Goal: Task Accomplishment & Management: Use online tool/utility

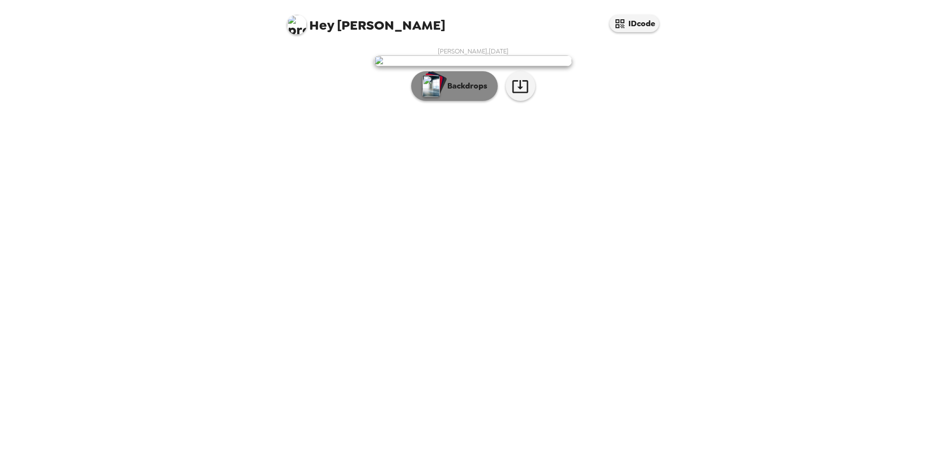
click at [463, 92] on p "Backdrops" at bounding box center [464, 86] width 45 height 12
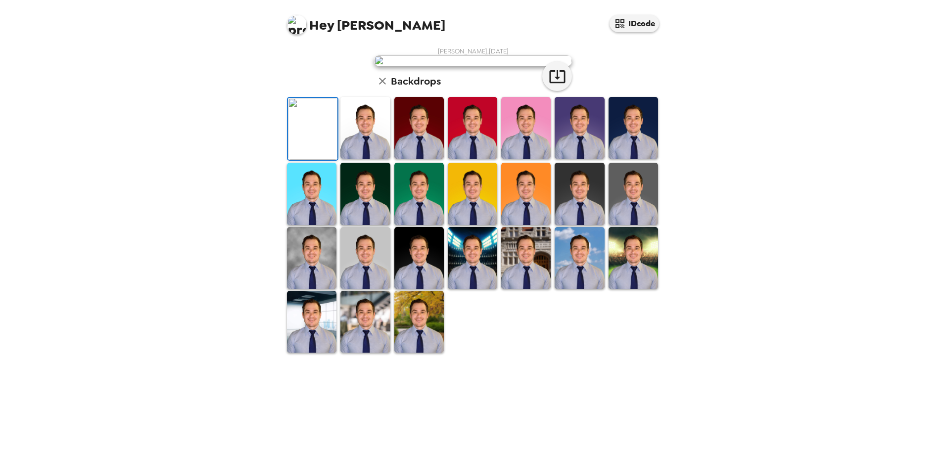
scroll to position [143, 0]
click at [411, 353] on img at bounding box center [418, 322] width 49 height 62
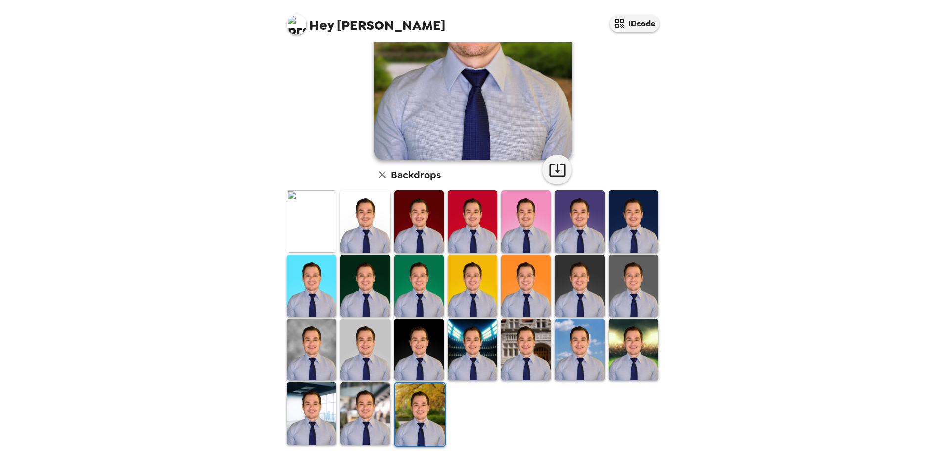
click at [529, 356] on img at bounding box center [525, 350] width 49 height 62
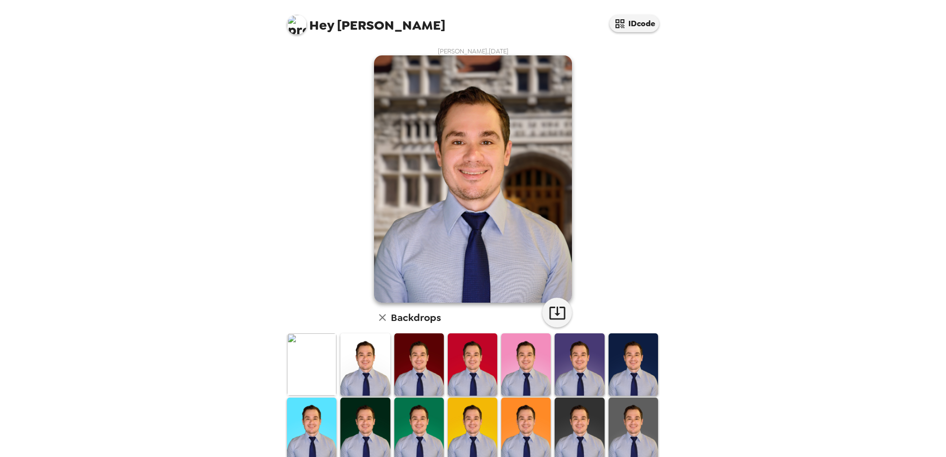
scroll to position [90, 0]
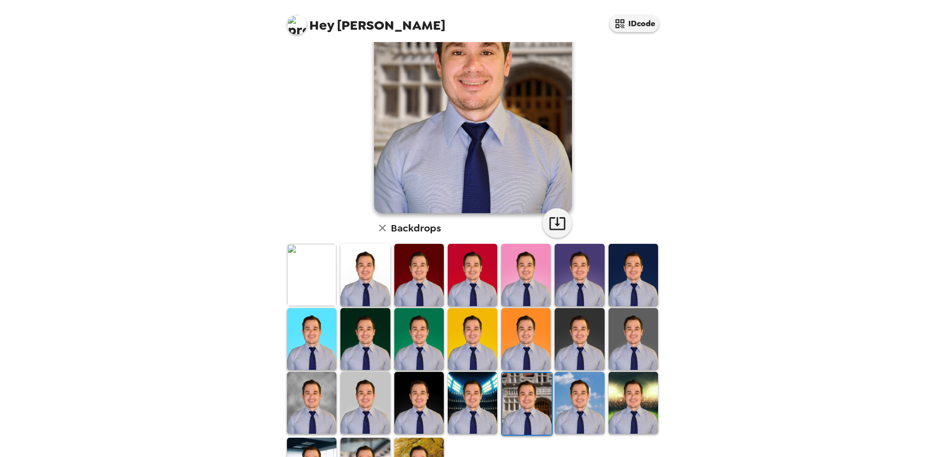
click at [463, 403] on img at bounding box center [472, 403] width 49 height 62
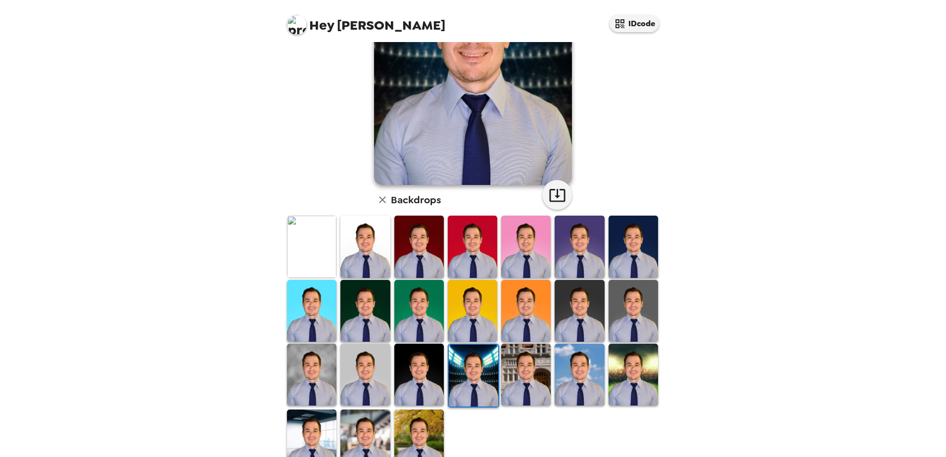
scroll to position [143, 0]
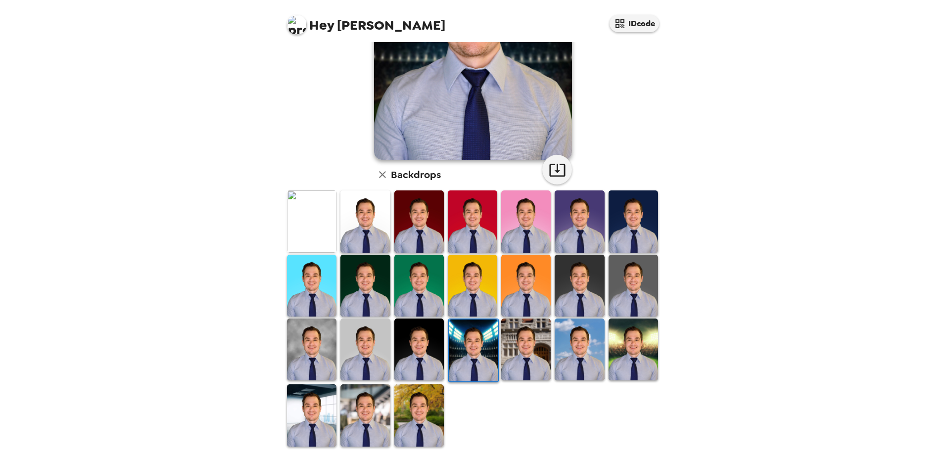
click at [413, 409] on img at bounding box center [418, 416] width 49 height 62
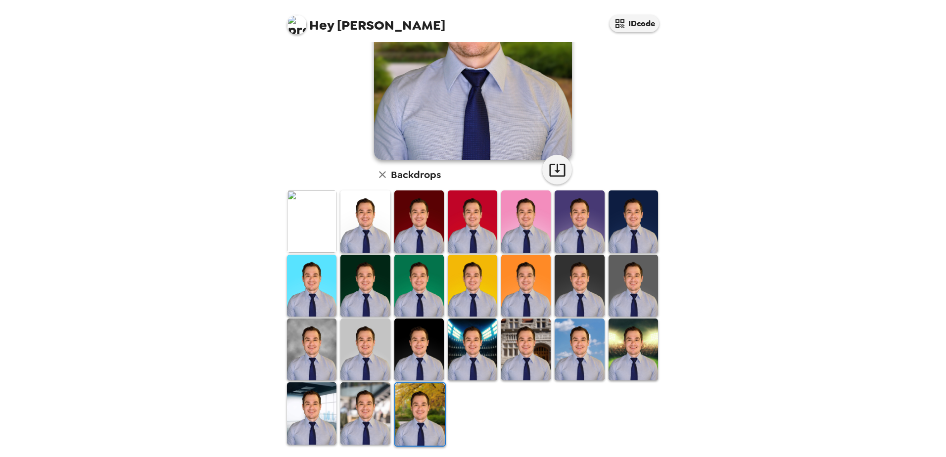
click at [305, 224] on img at bounding box center [311, 222] width 49 height 62
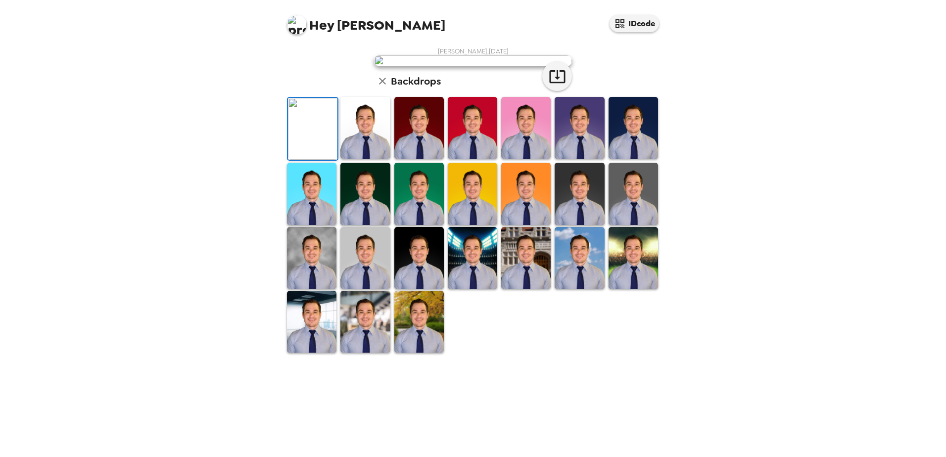
click at [611, 289] on img at bounding box center [633, 258] width 49 height 62
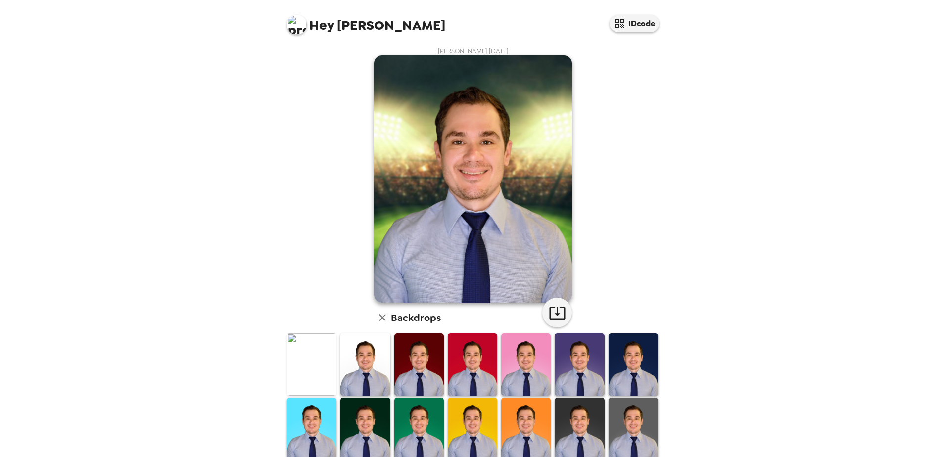
scroll to position [92, 0]
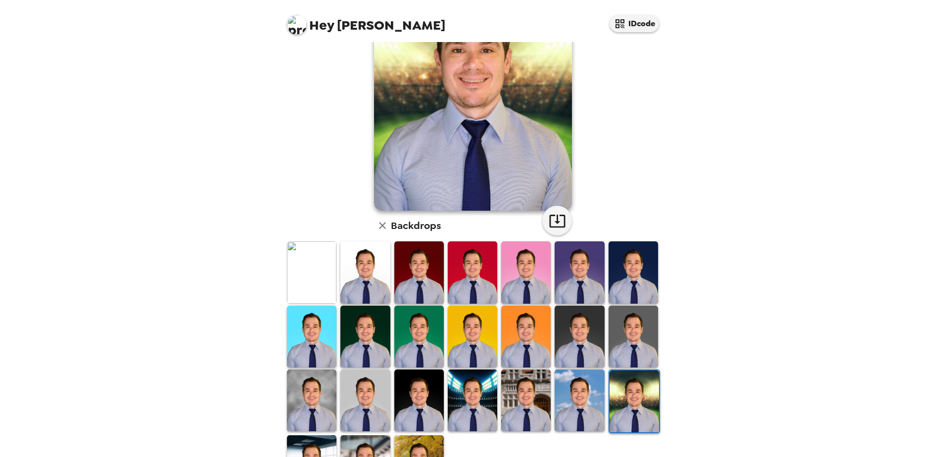
click at [530, 323] on img at bounding box center [525, 337] width 49 height 62
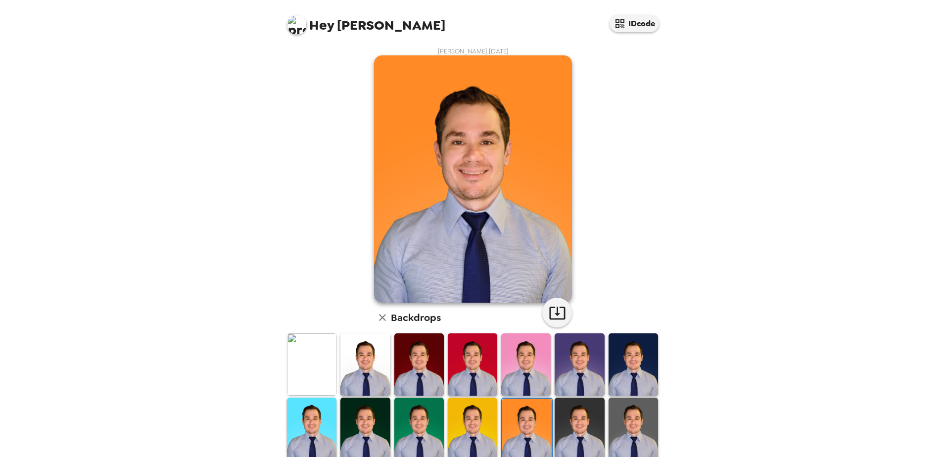
scroll to position [143, 0]
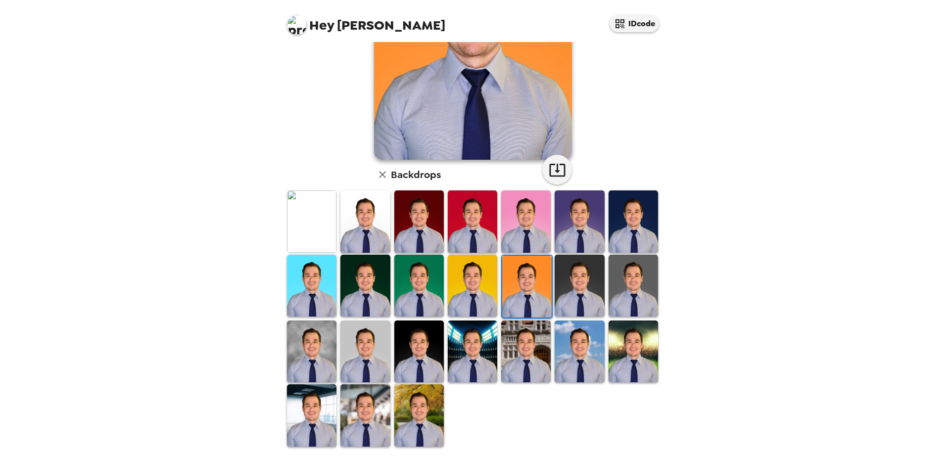
click at [411, 271] on img at bounding box center [418, 286] width 49 height 62
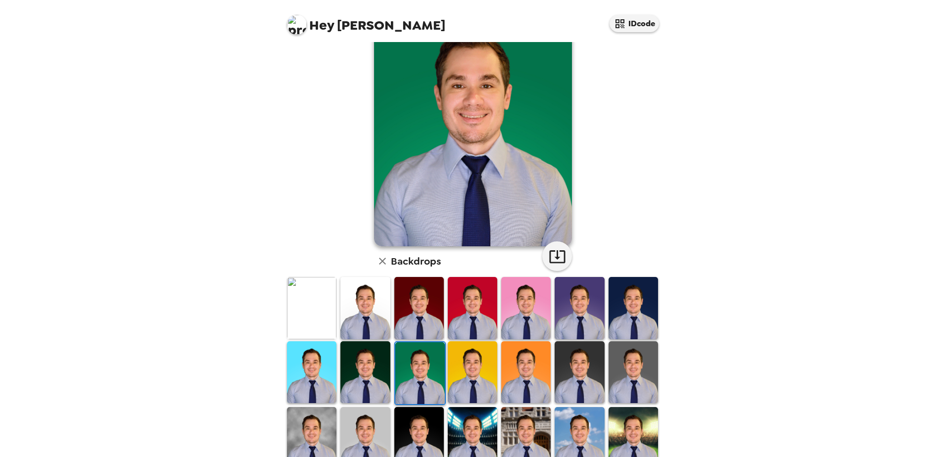
scroll to position [58, 0]
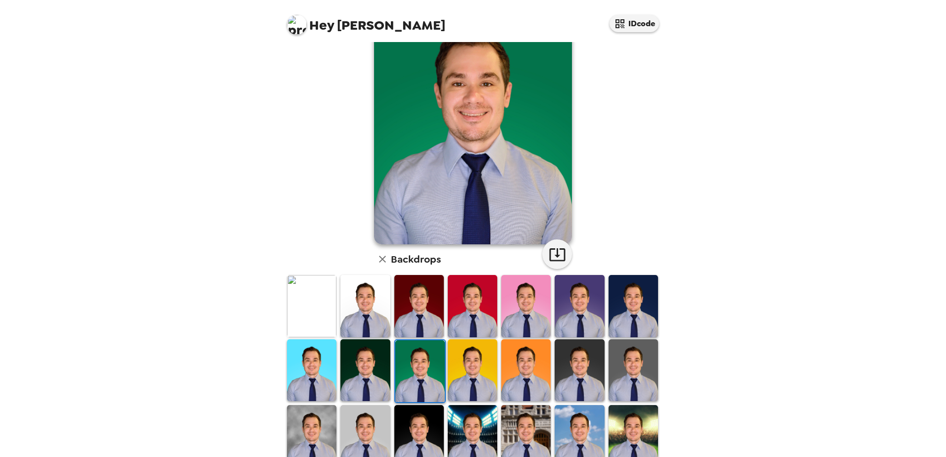
click at [587, 289] on img at bounding box center [579, 306] width 49 height 62
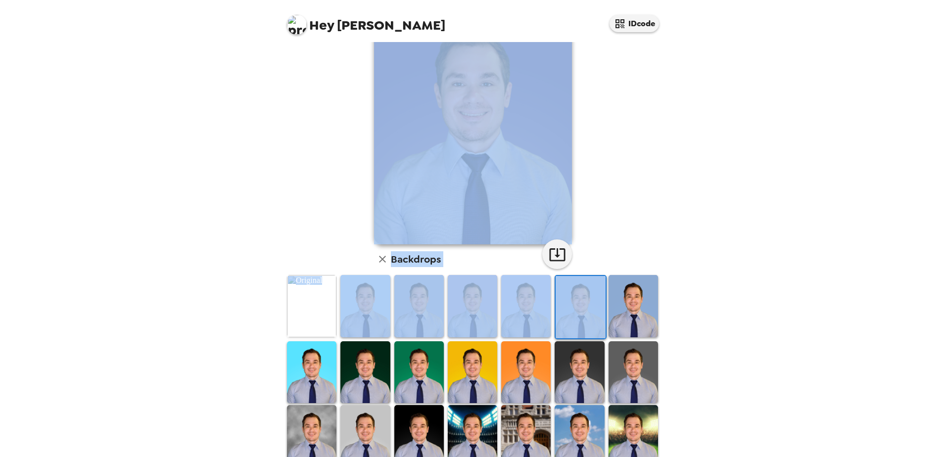
drag, startPoint x: 660, startPoint y: 191, endPoint x: 666, endPoint y: 166, distance: 25.4
click at [666, 166] on div "[PERSON_NAME] , [DATE] Backdrops" at bounding box center [473, 249] width 396 height 415
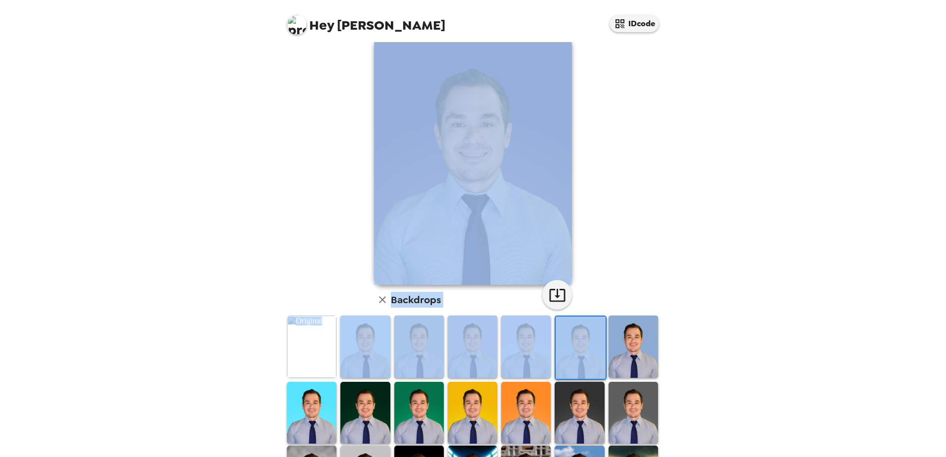
scroll to position [48, 0]
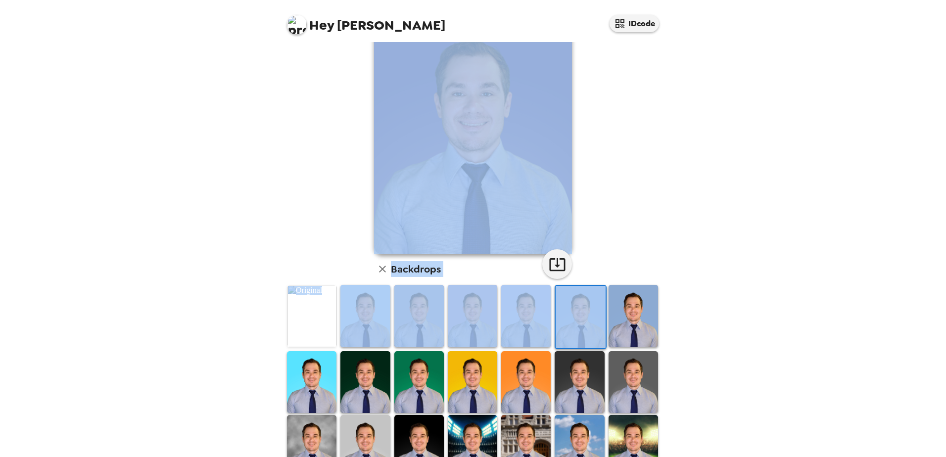
click at [293, 317] on img at bounding box center [311, 316] width 49 height 62
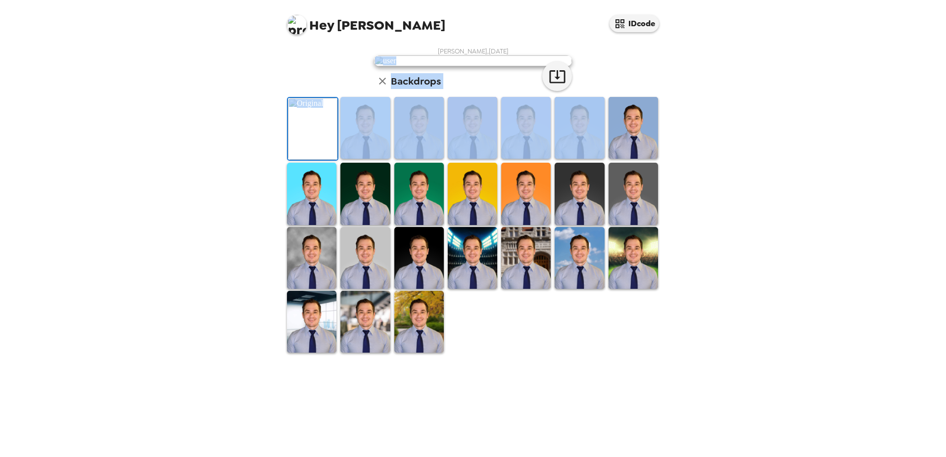
scroll to position [49, 0]
click at [381, 159] on img at bounding box center [364, 128] width 49 height 62
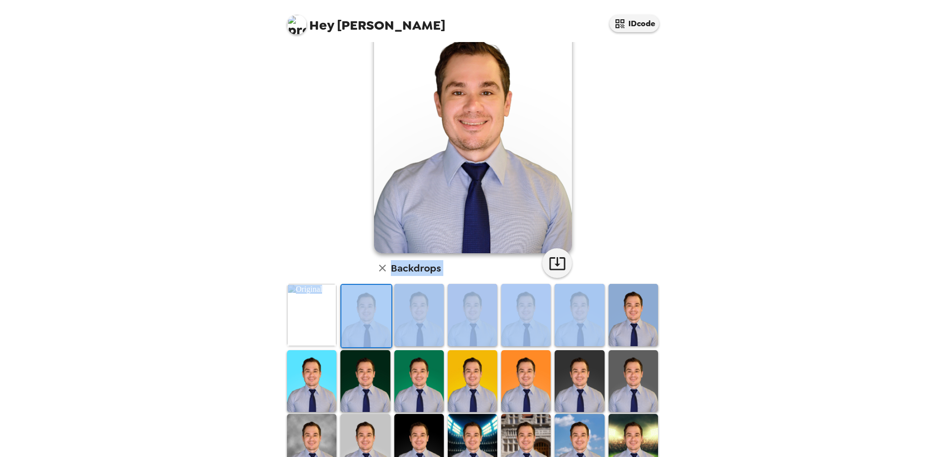
click at [269, 253] on div "Hey Brandon IDcode Brandon P , 09-26-2025 Backdrops" at bounding box center [473, 228] width 946 height 457
click at [250, 241] on div "Hey Brandon IDcode Brandon P , 09-26-2025 Backdrops" at bounding box center [473, 228] width 946 height 457
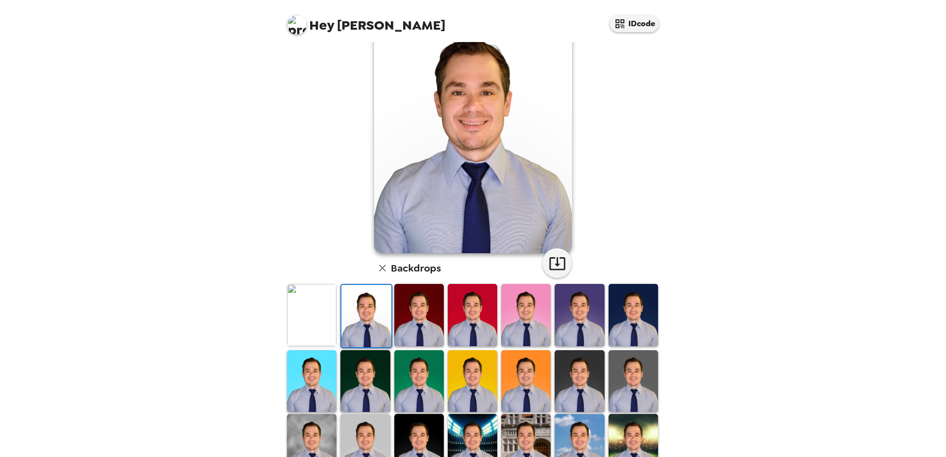
click at [327, 306] on img at bounding box center [311, 315] width 49 height 62
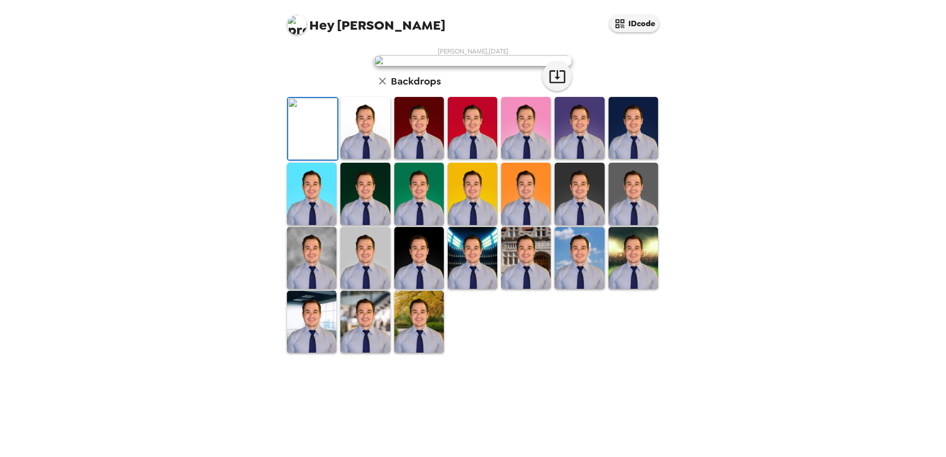
scroll to position [143, 0]
click at [512, 159] on img at bounding box center [525, 128] width 49 height 62
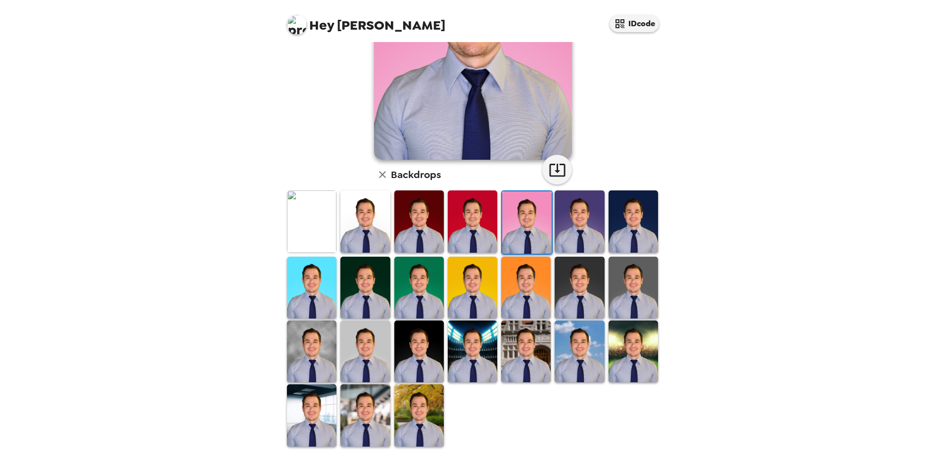
click at [575, 290] on img at bounding box center [579, 288] width 49 height 62
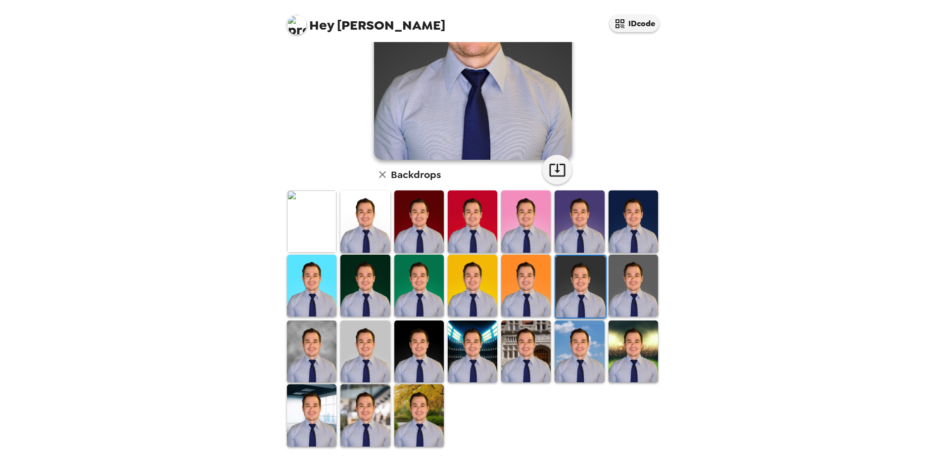
click at [483, 338] on img at bounding box center [472, 352] width 49 height 62
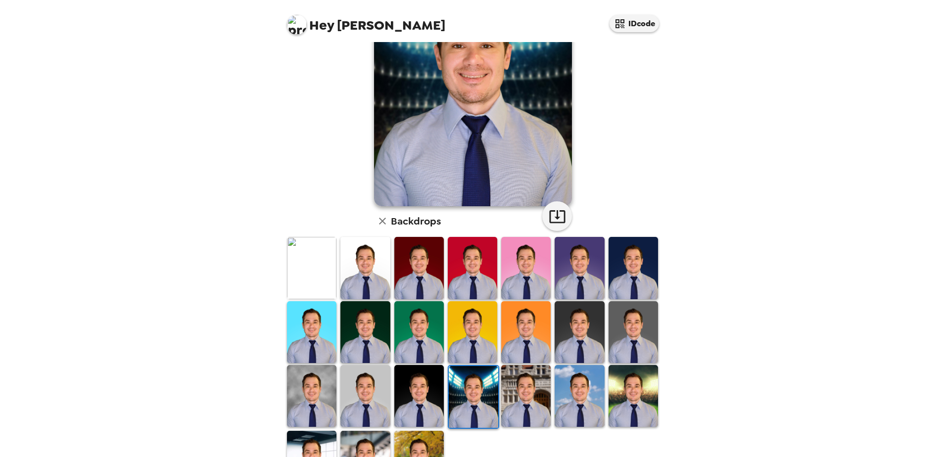
scroll to position [99, 0]
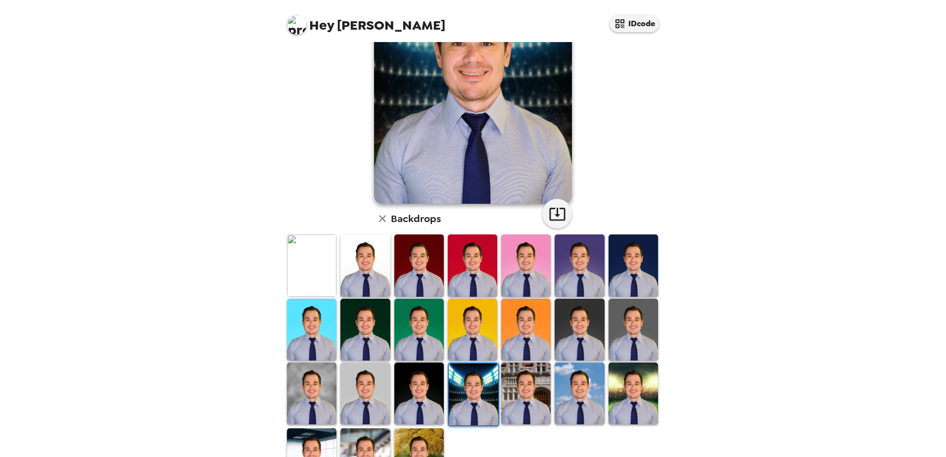
click at [571, 383] on img at bounding box center [579, 394] width 49 height 62
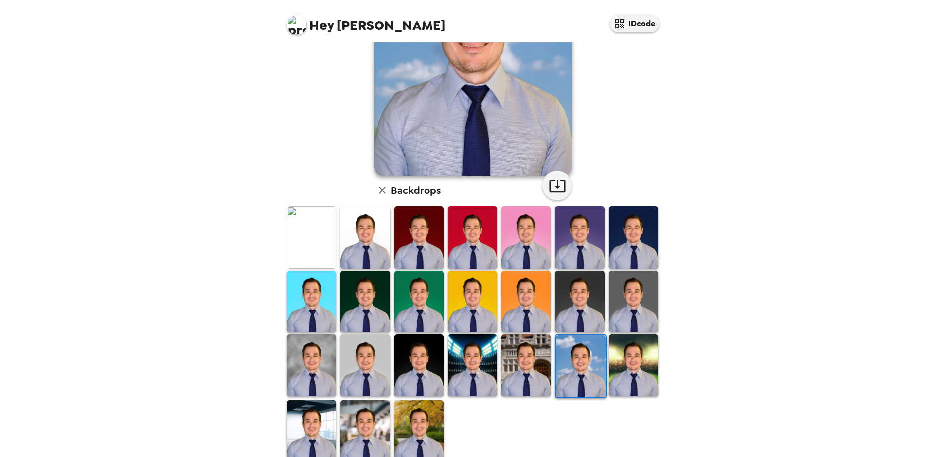
scroll to position [143, 0]
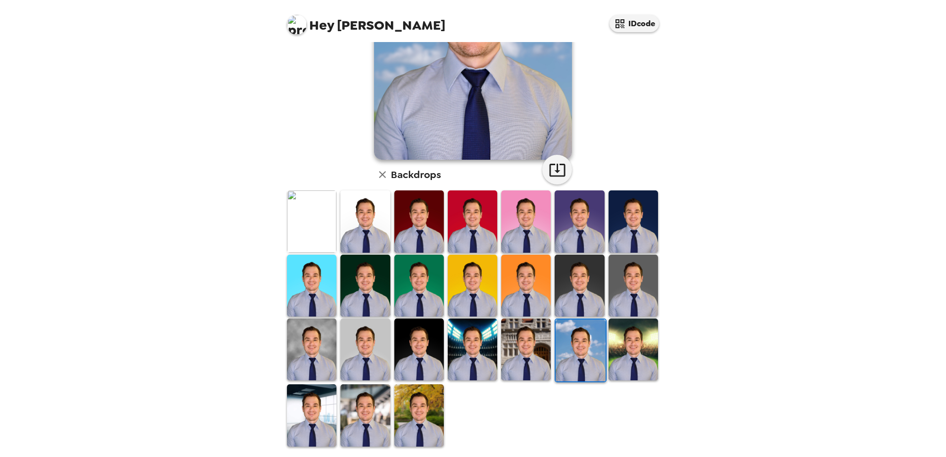
click at [628, 276] on img at bounding box center [633, 286] width 49 height 62
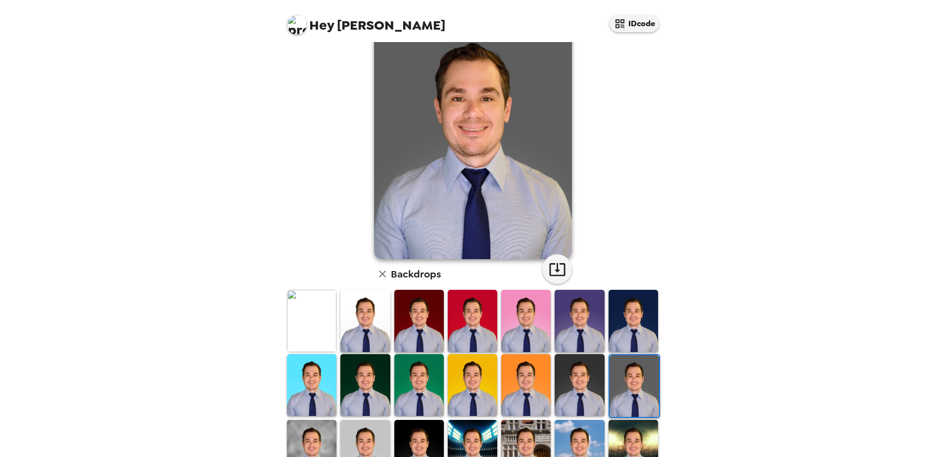
scroll to position [45, 0]
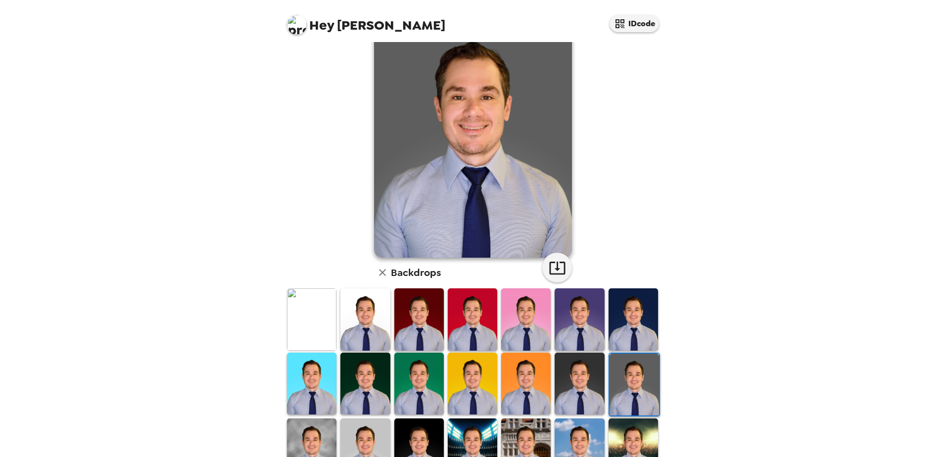
click at [636, 312] on img at bounding box center [633, 320] width 49 height 62
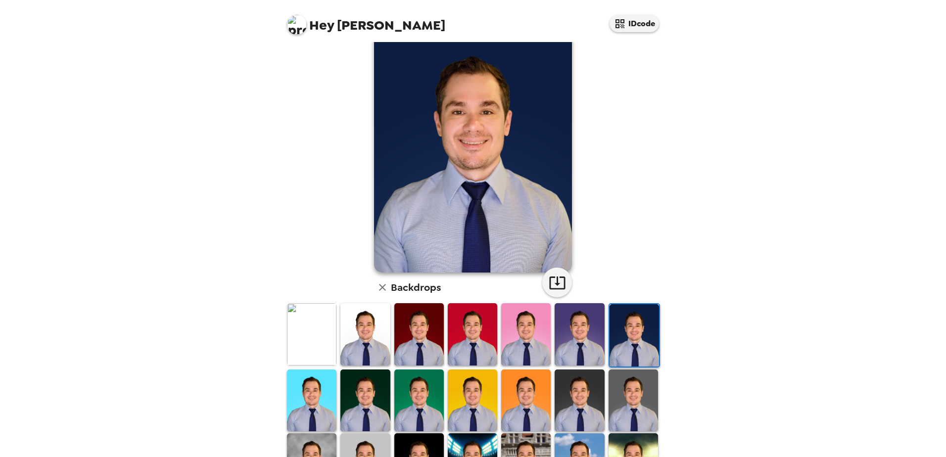
scroll to position [67, 0]
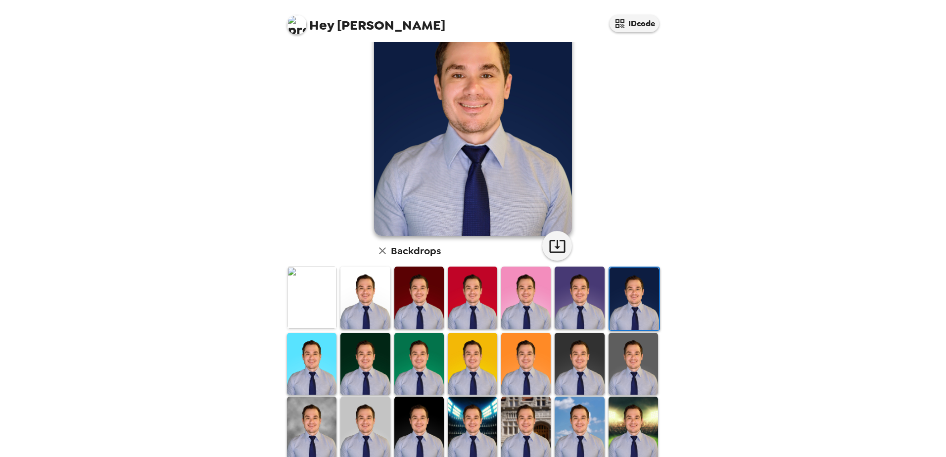
drag, startPoint x: 577, startPoint y: 424, endPoint x: 610, endPoint y: 319, distance: 110.0
click at [578, 424] on img at bounding box center [579, 428] width 49 height 62
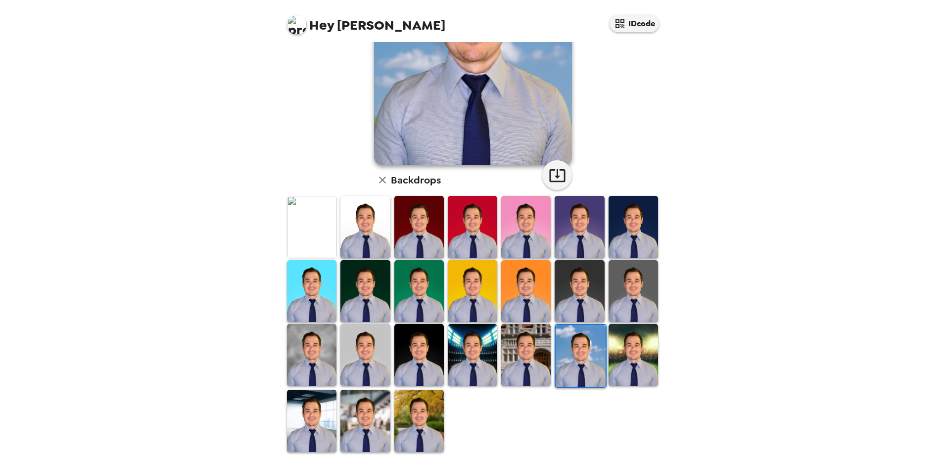
scroll to position [143, 0]
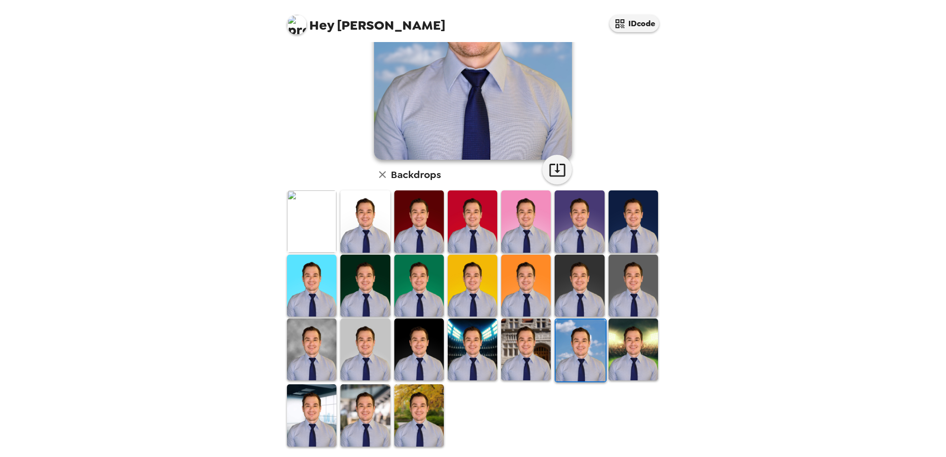
click at [413, 412] on img at bounding box center [418, 416] width 49 height 62
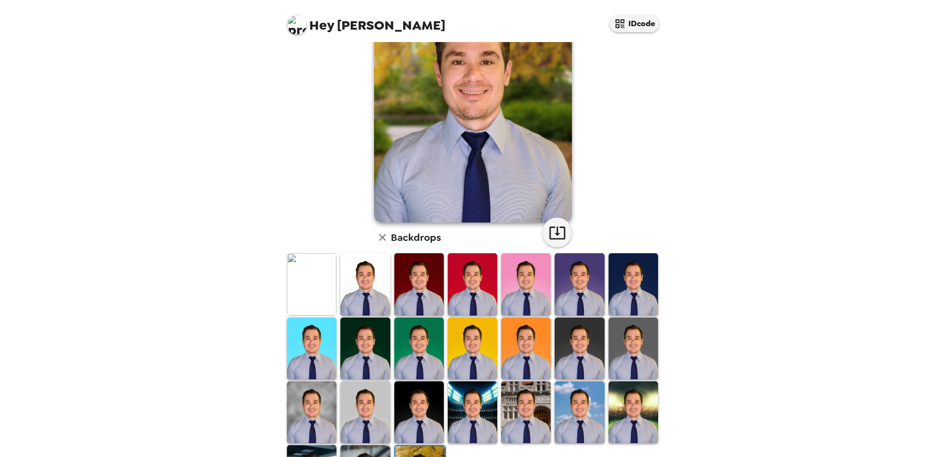
scroll to position [84, 0]
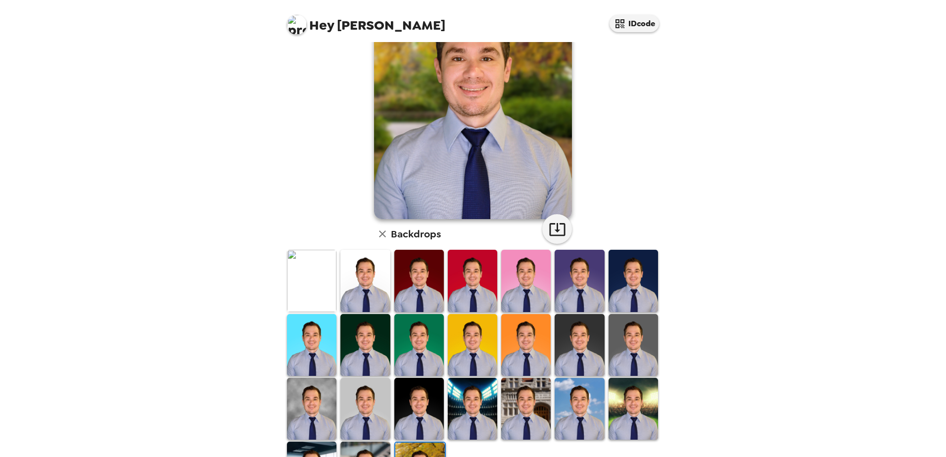
click at [584, 338] on img at bounding box center [579, 345] width 49 height 62
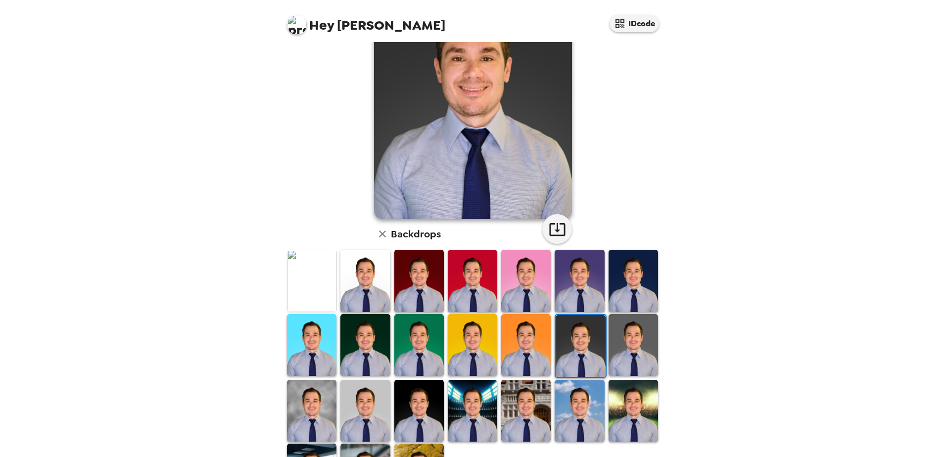
drag, startPoint x: 663, startPoint y: 272, endPoint x: 668, endPoint y: 238, distance: 34.9
click at [668, 238] on div "[PERSON_NAME] , [DATE] Backdrops" at bounding box center [473, 249] width 396 height 415
click at [614, 339] on img at bounding box center [633, 345] width 49 height 62
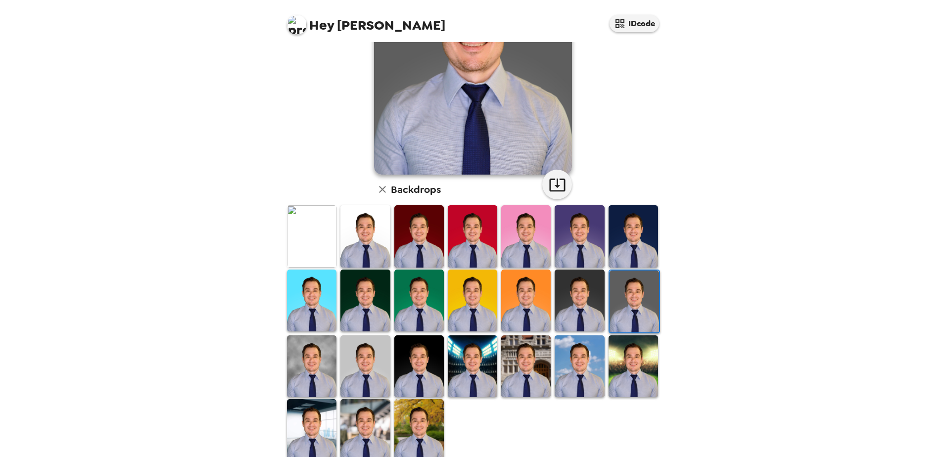
scroll to position [142, 0]
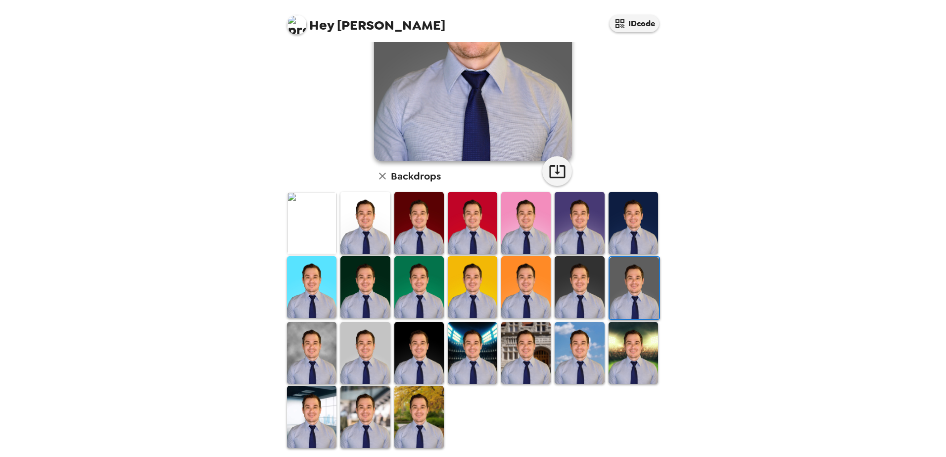
click at [361, 402] on img at bounding box center [364, 417] width 49 height 62
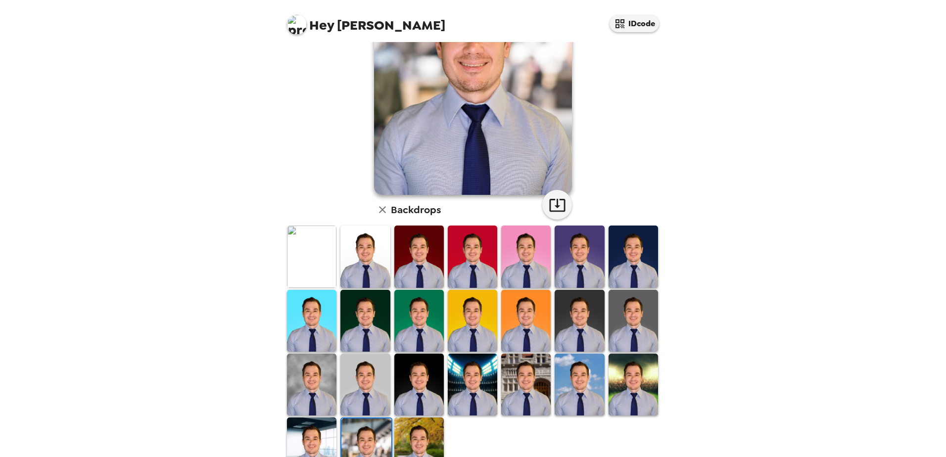
scroll to position [121, 0]
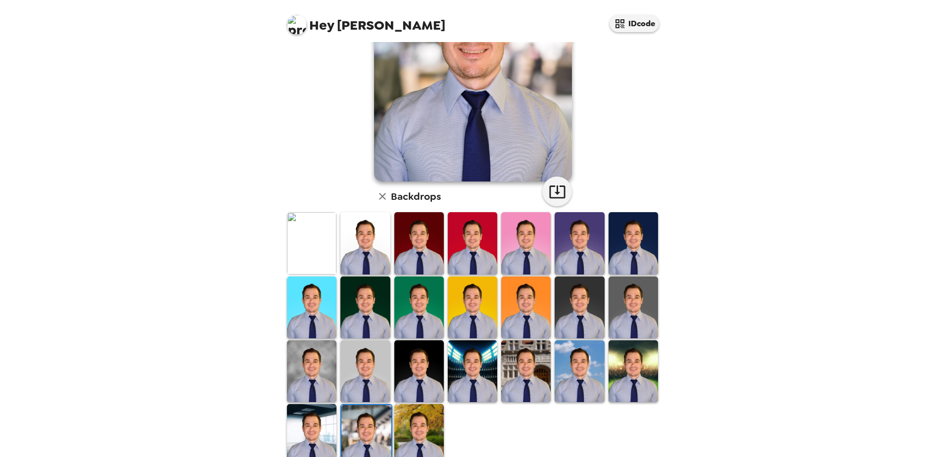
click at [628, 319] on img at bounding box center [633, 308] width 49 height 62
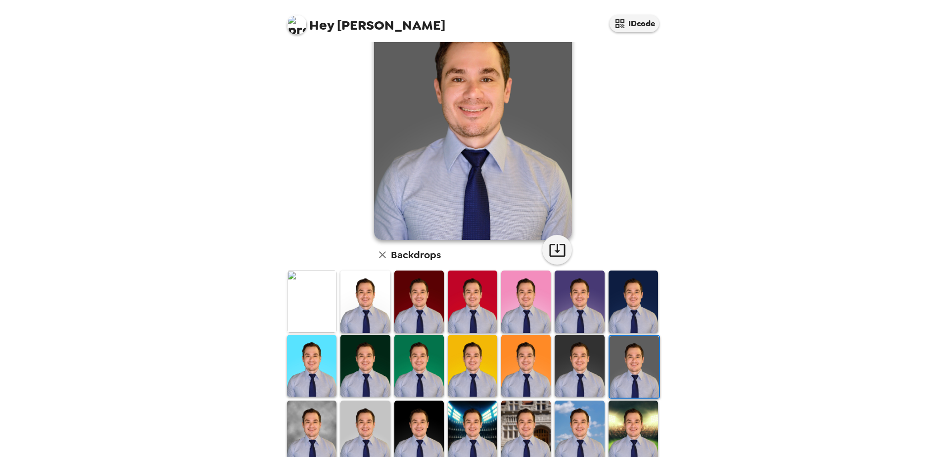
scroll to position [88, 0]
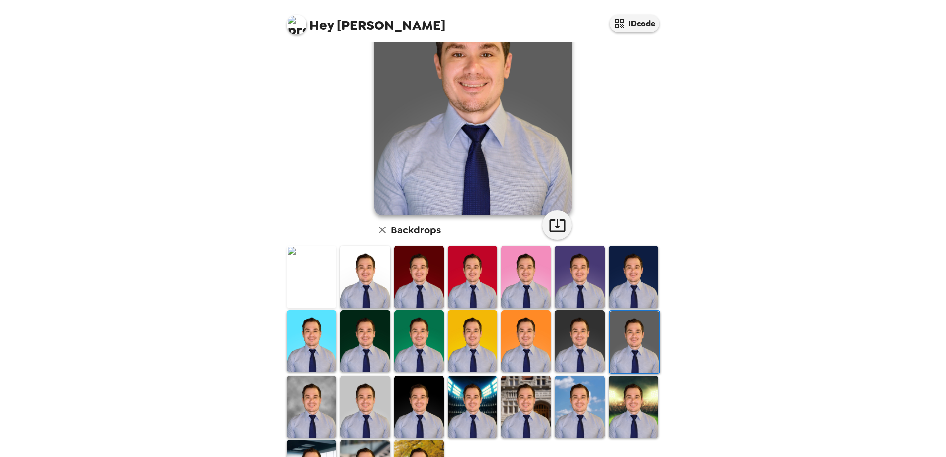
click at [580, 334] on img at bounding box center [579, 341] width 49 height 62
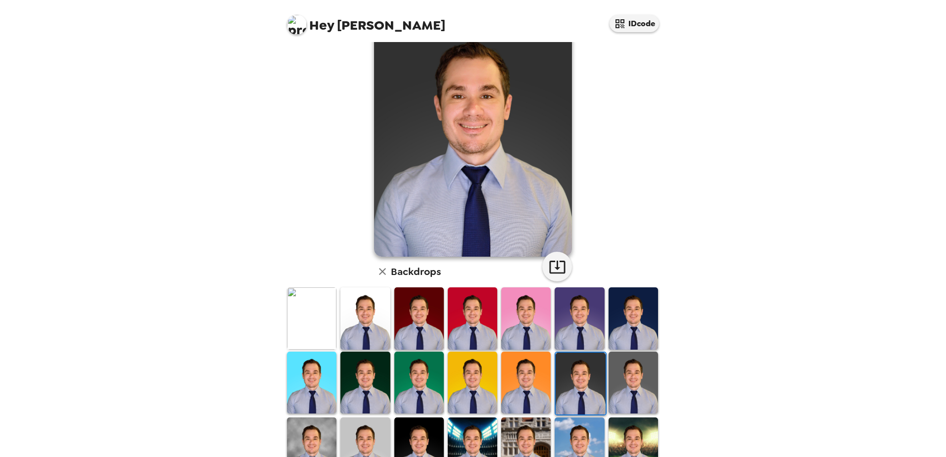
scroll to position [50, 0]
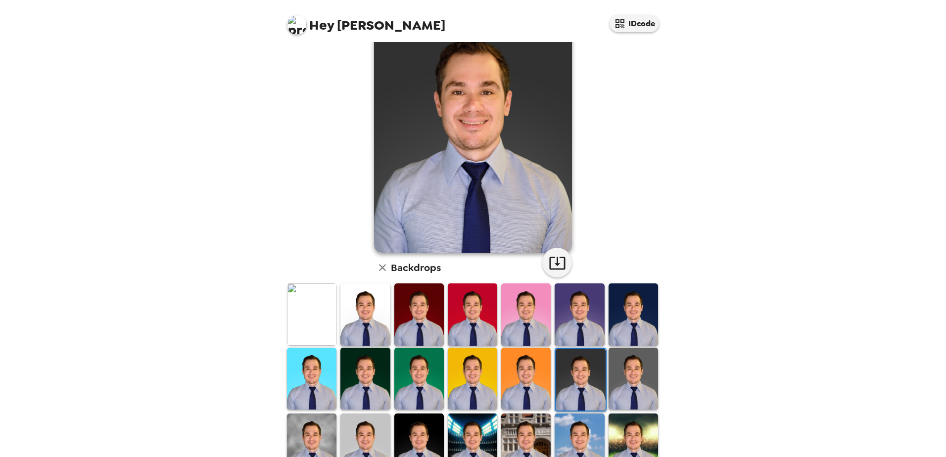
click at [625, 365] on img at bounding box center [633, 379] width 49 height 62
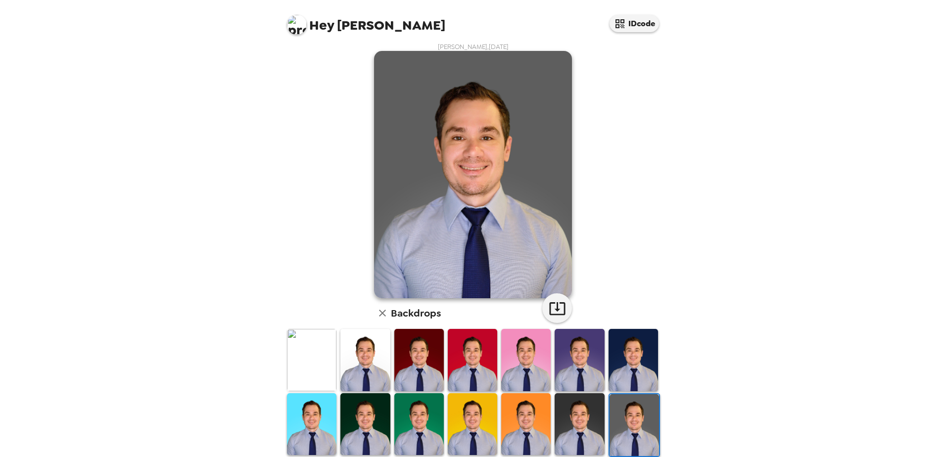
scroll to position [0, 0]
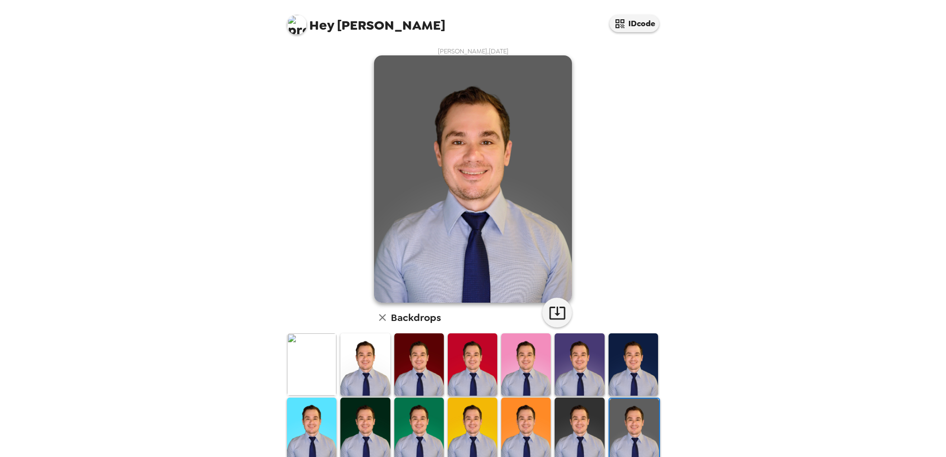
click at [567, 315] on button "button" at bounding box center [557, 313] width 30 height 30
